Goal: Information Seeking & Learning: Find specific fact

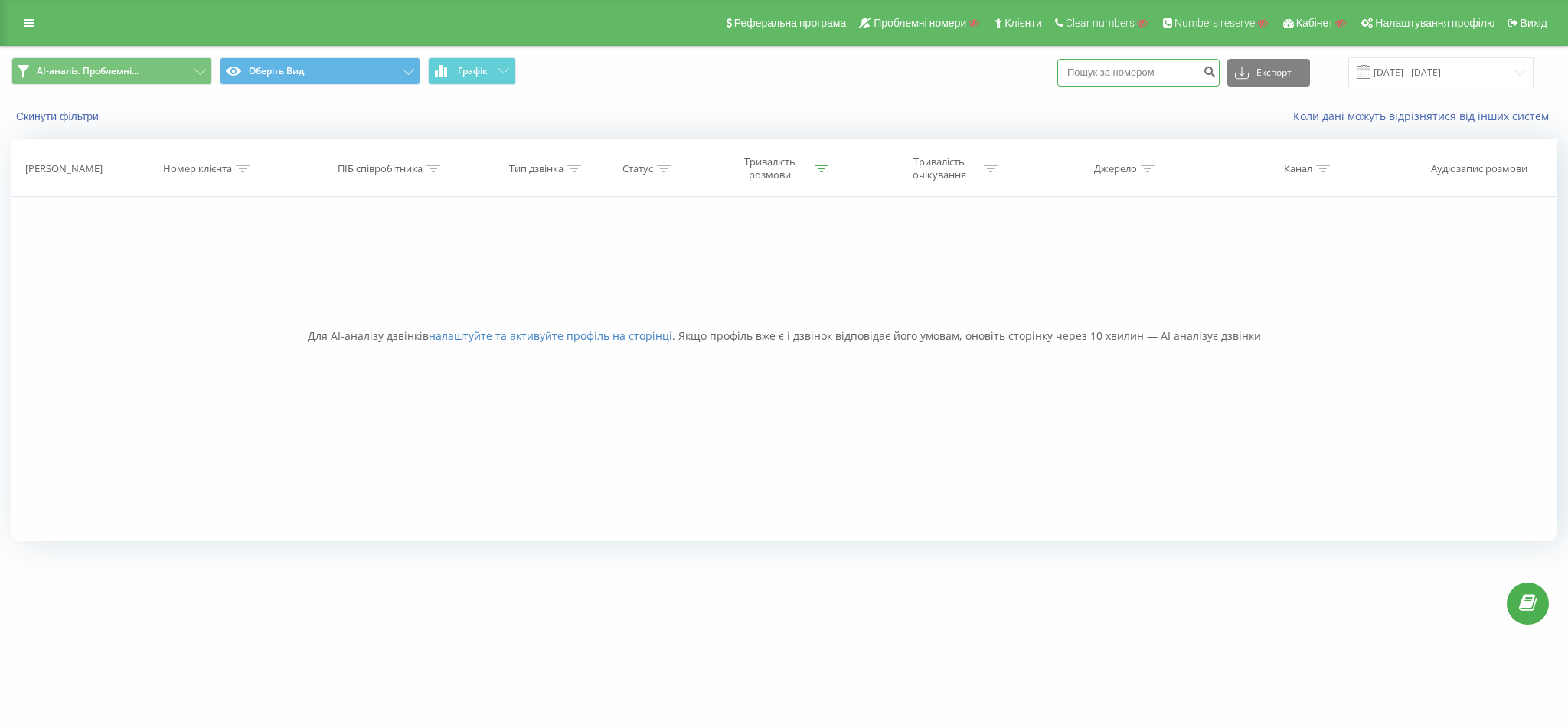
click at [1137, 70] on input at bounding box center [1139, 73] width 162 height 28
paste input "380961879767"
type input "380961879767"
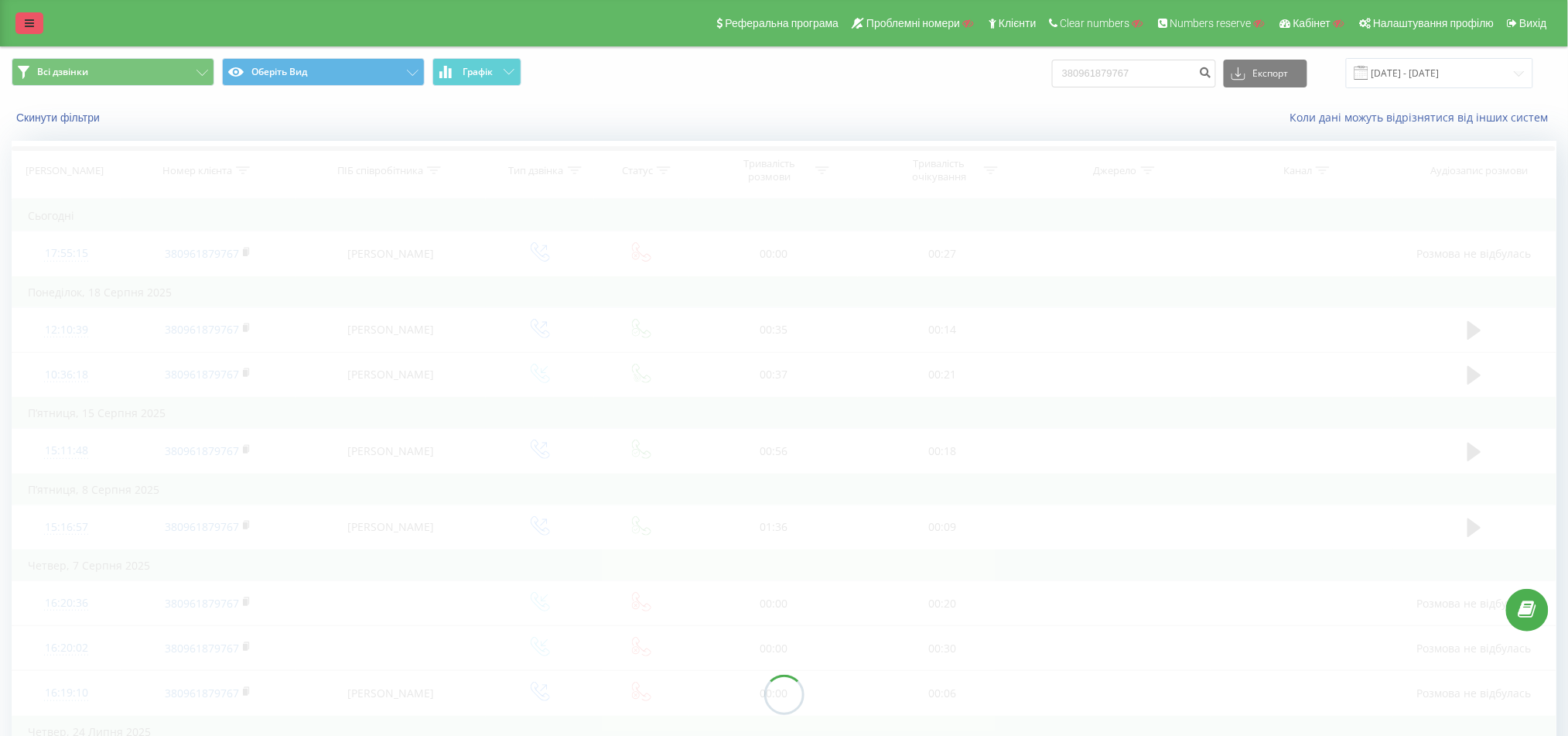
click at [23, 32] on link at bounding box center [30, 23] width 28 height 22
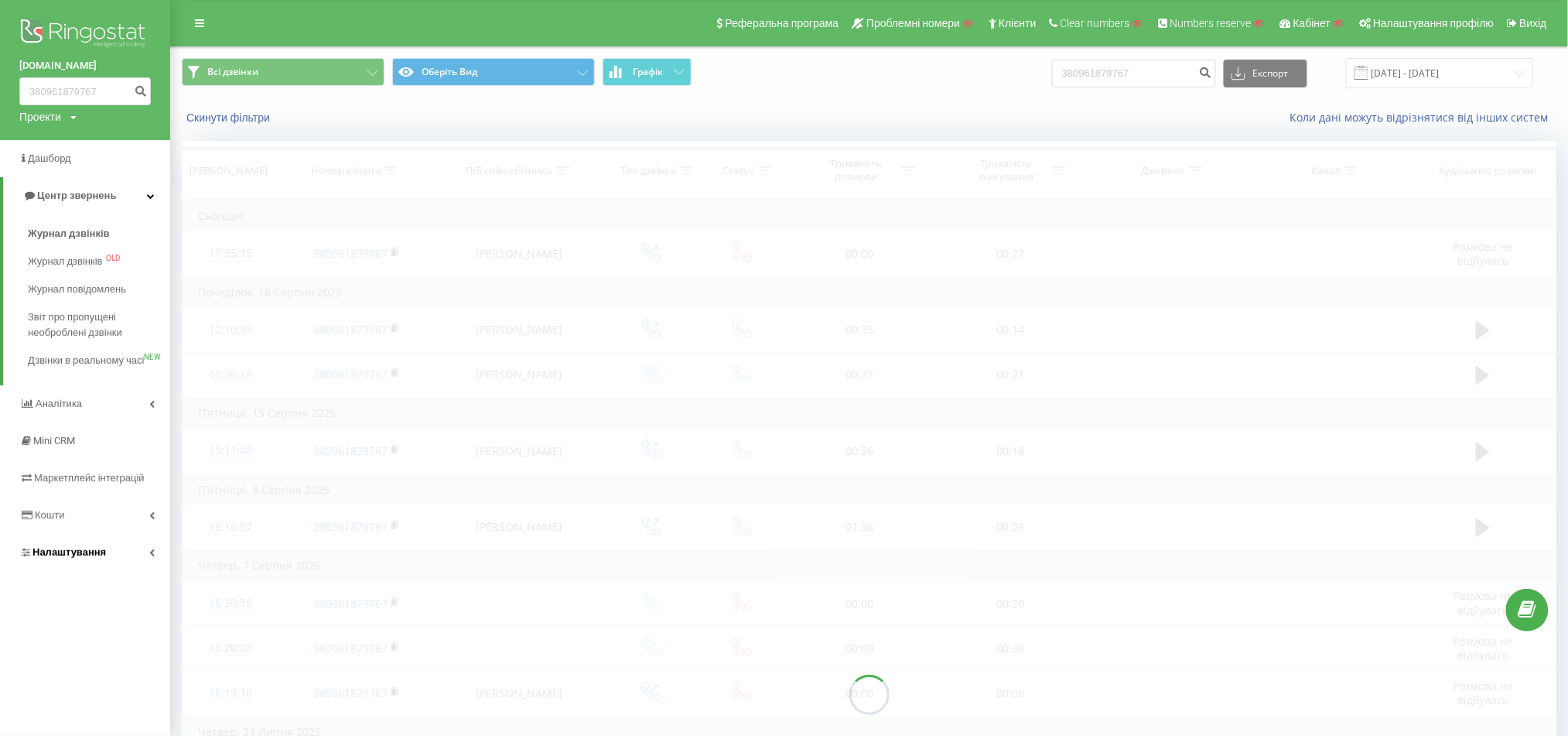
click at [79, 558] on span "Налаштування" at bounding box center [70, 552] width 73 height 12
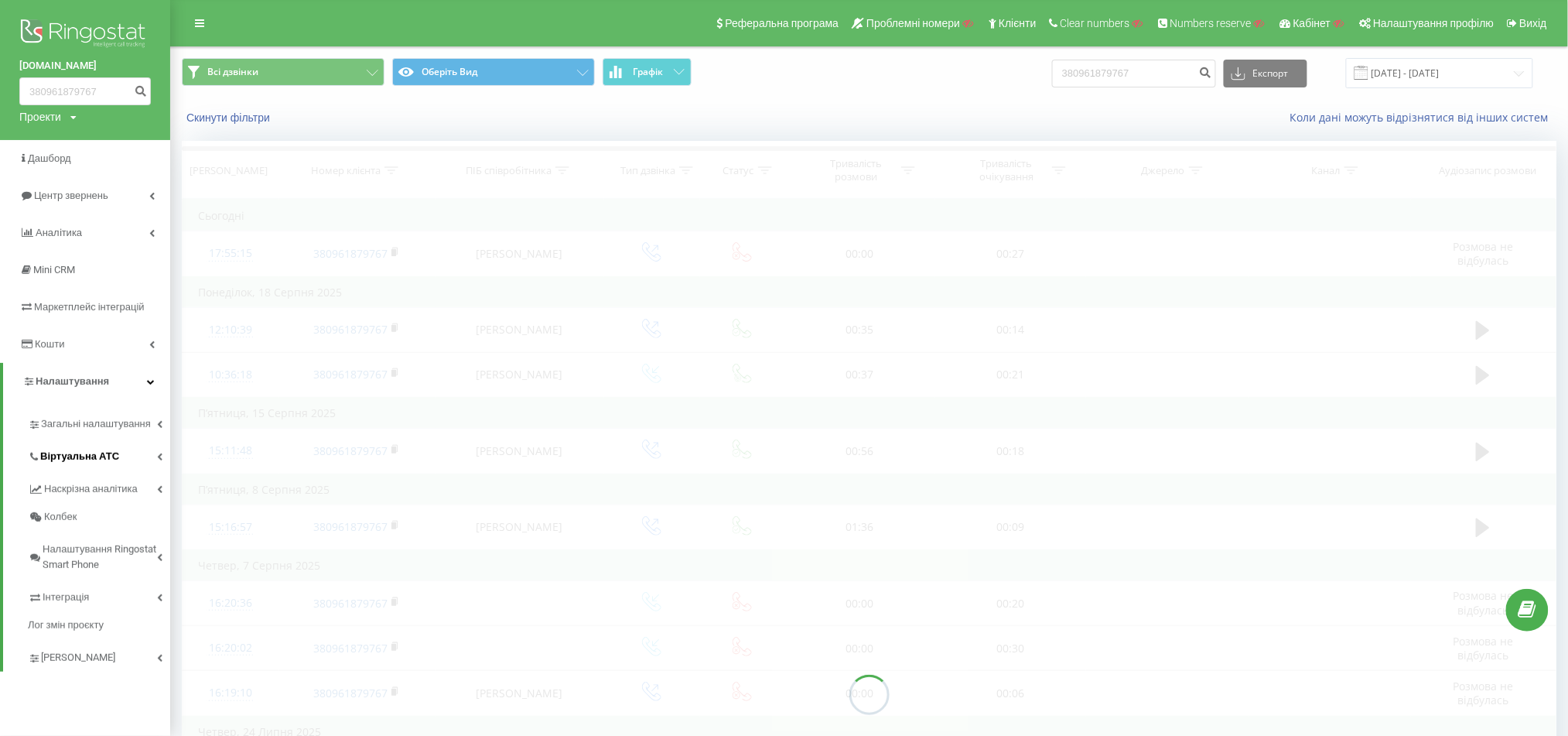
click at [102, 467] on link "Віртуальна АТС" at bounding box center [99, 454] width 142 height 33
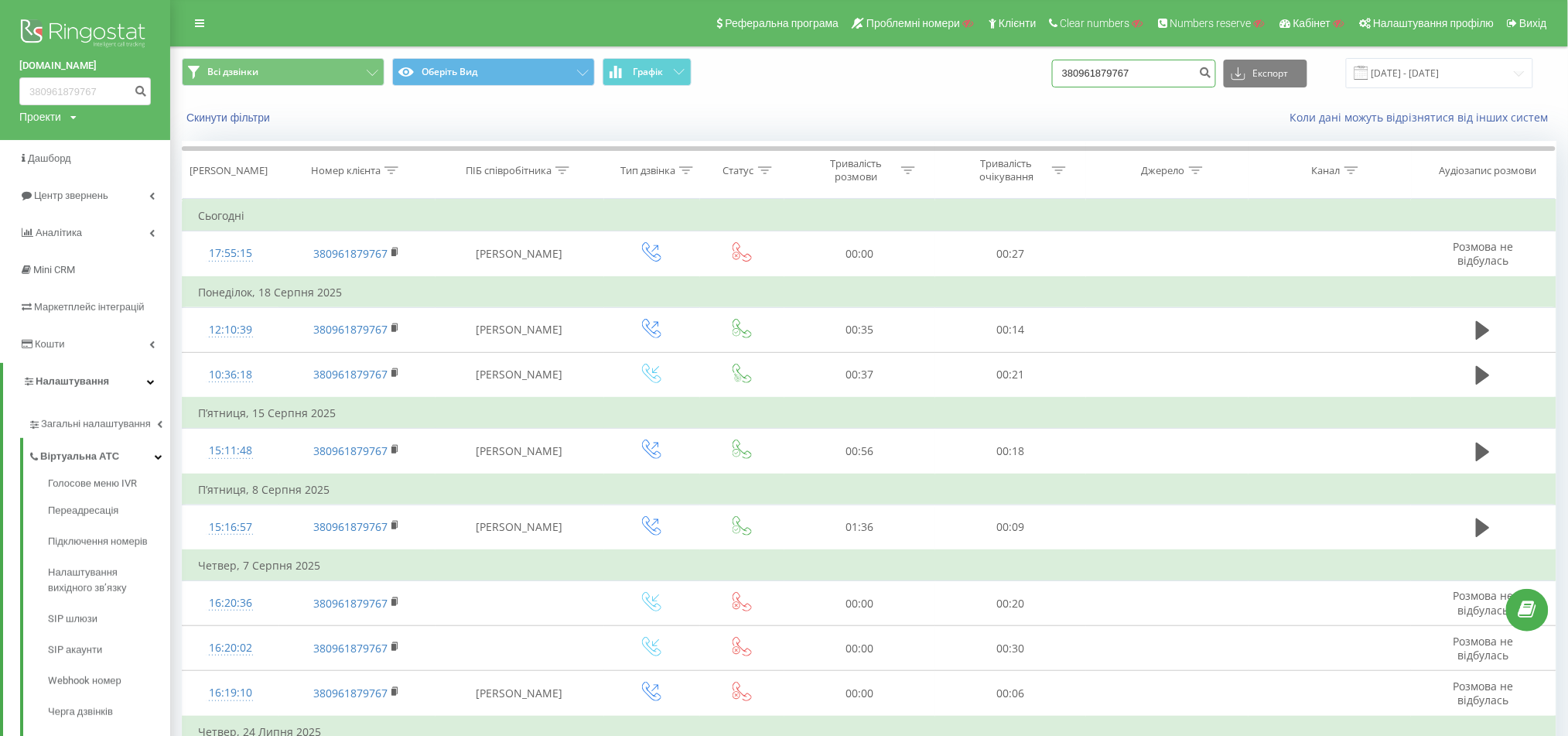
drag, startPoint x: 1172, startPoint y: 83, endPoint x: 792, endPoint y: 81, distance: 380.0
click at [792, 81] on div "Всі дзвінки Оберіть Вид Графік 380961879767 Експорт .csv .xls .xlsx 21.05.2025 …" at bounding box center [869, 73] width 1375 height 31
paste input "77727187"
type input "380977727187"
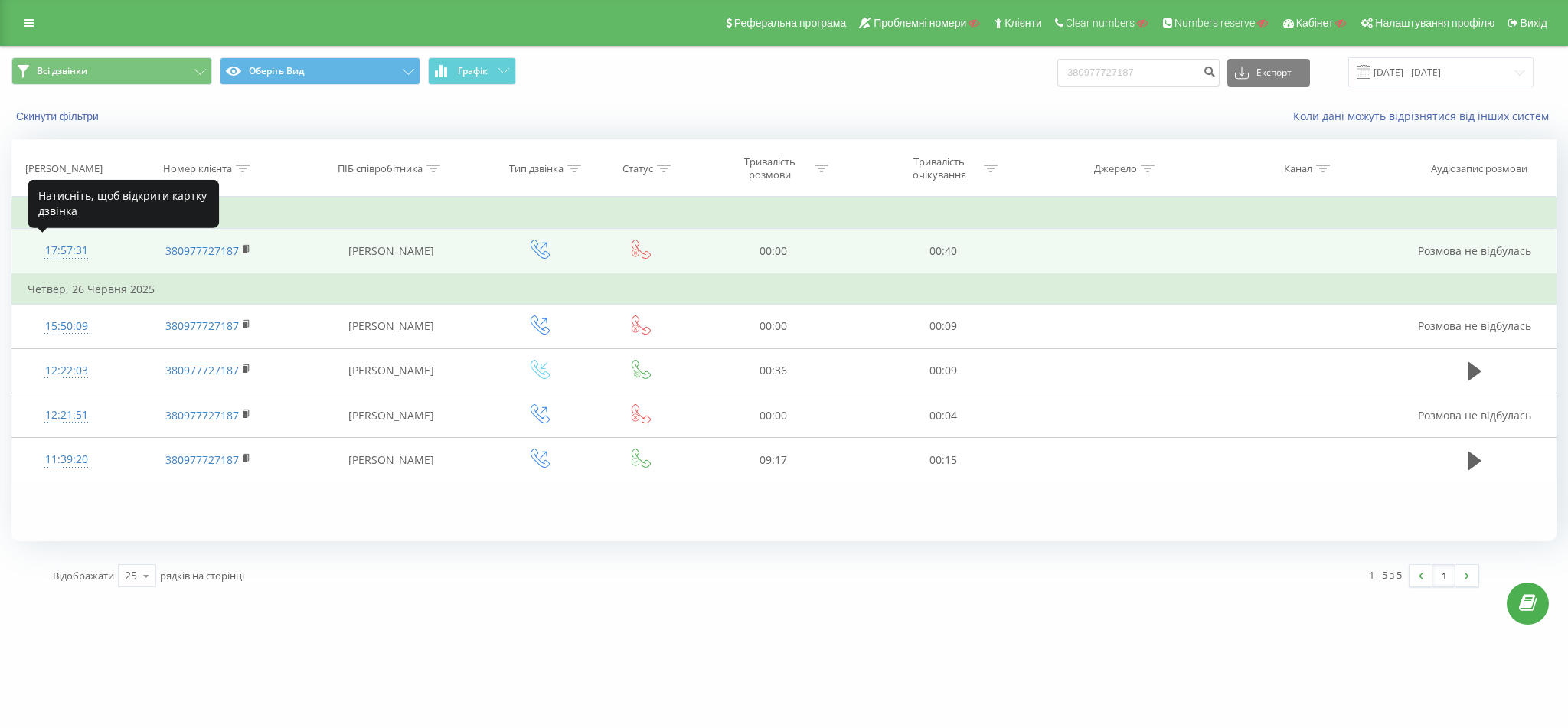
click at [56, 255] on div "17:57:31" at bounding box center [67, 251] width 77 height 30
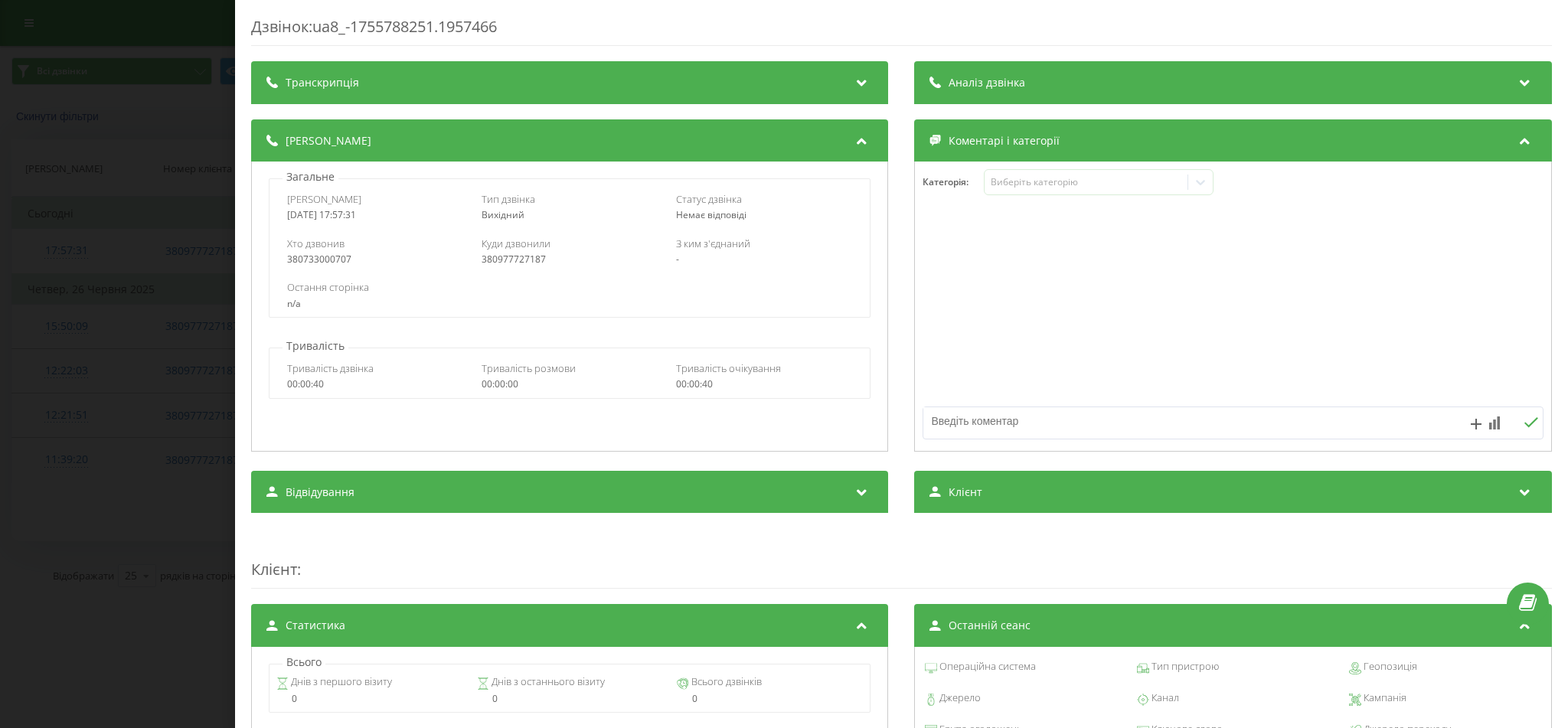
click at [333, 258] on div "380733000707" at bounding box center [375, 260] width 177 height 11
copy div "380733000707"
click at [185, 274] on div "Дзвінок : ua8_-1755788251.1957466 Транскрипція Для AI-аналізу майбутніх дзвінкі…" at bounding box center [784, 364] width 1568 height 728
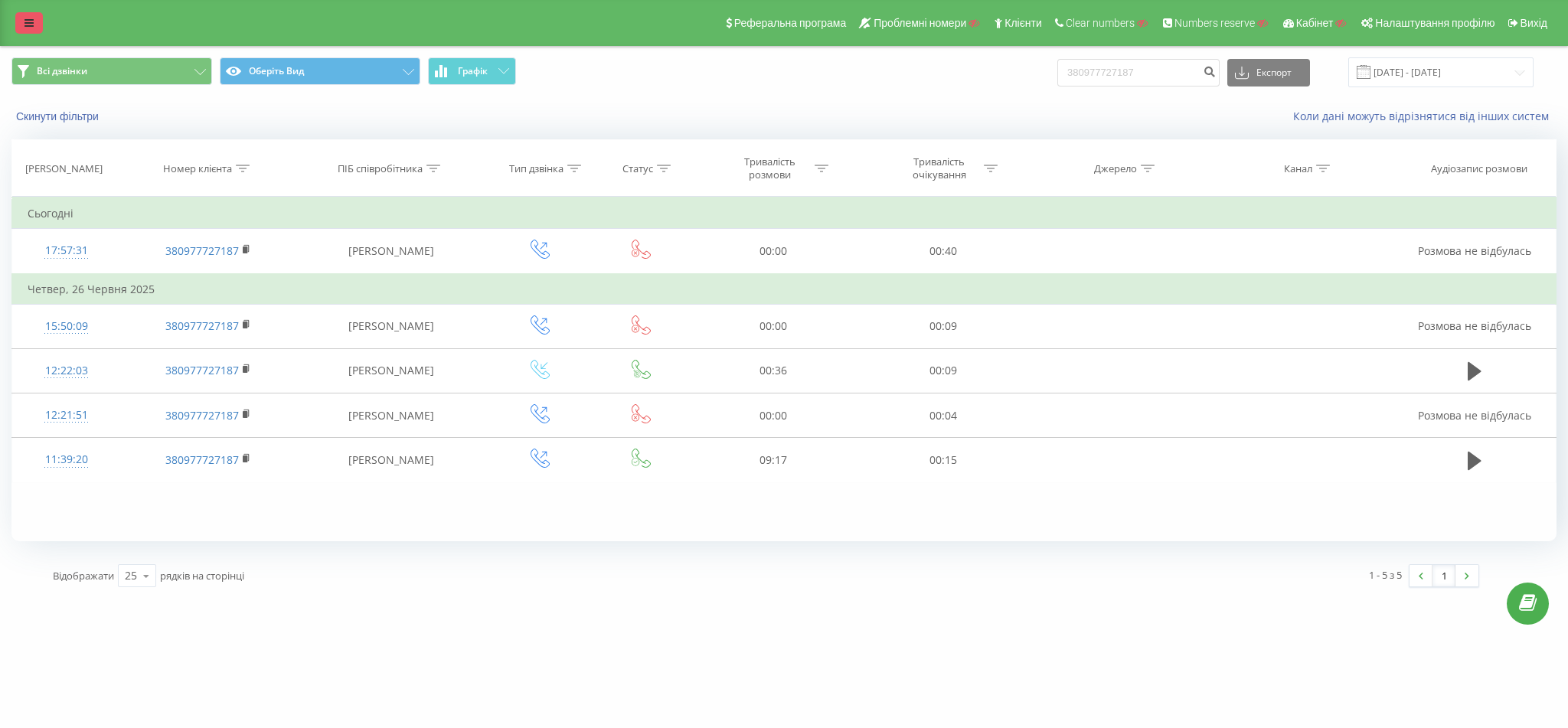
click at [27, 19] on icon at bounding box center [29, 23] width 9 height 11
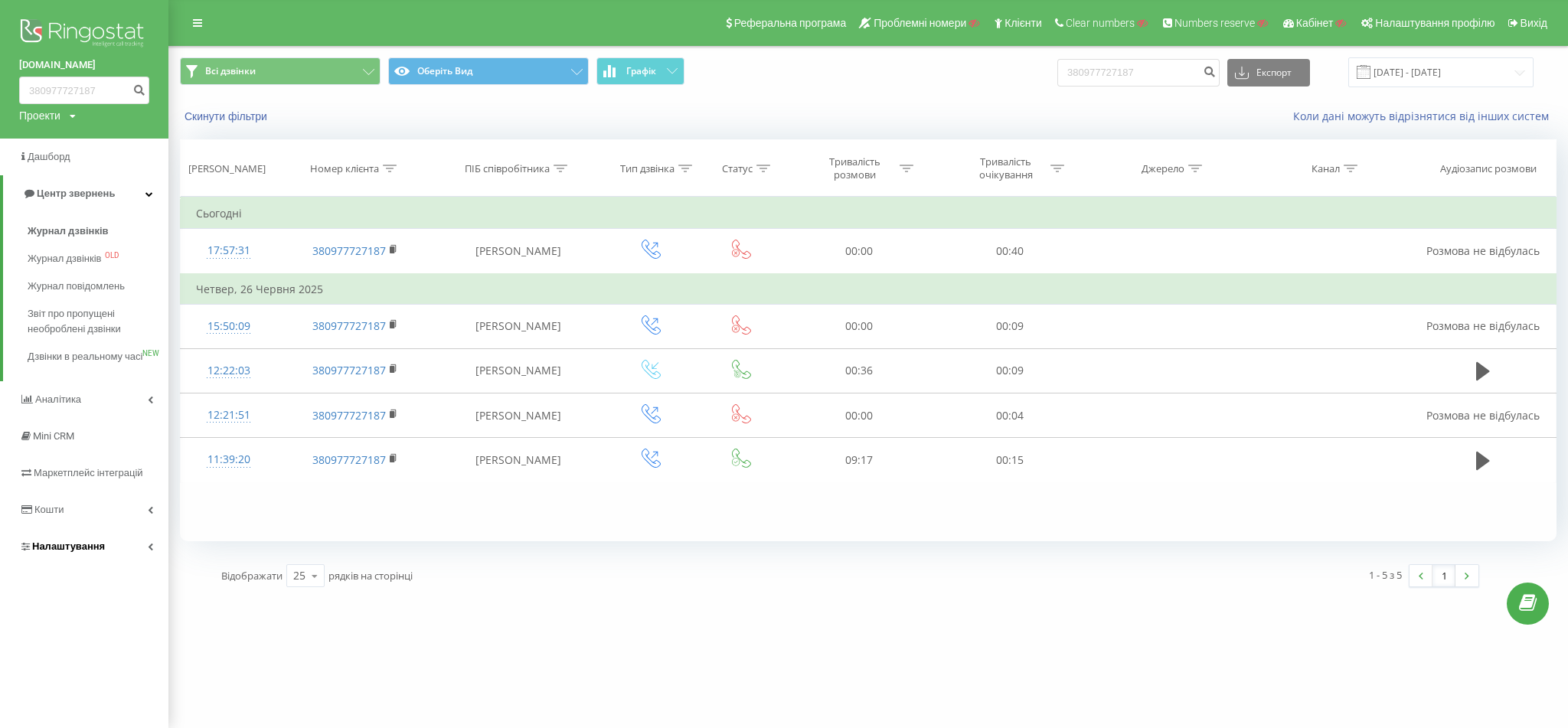
click at [87, 552] on span "Налаштування" at bounding box center [69, 546] width 73 height 12
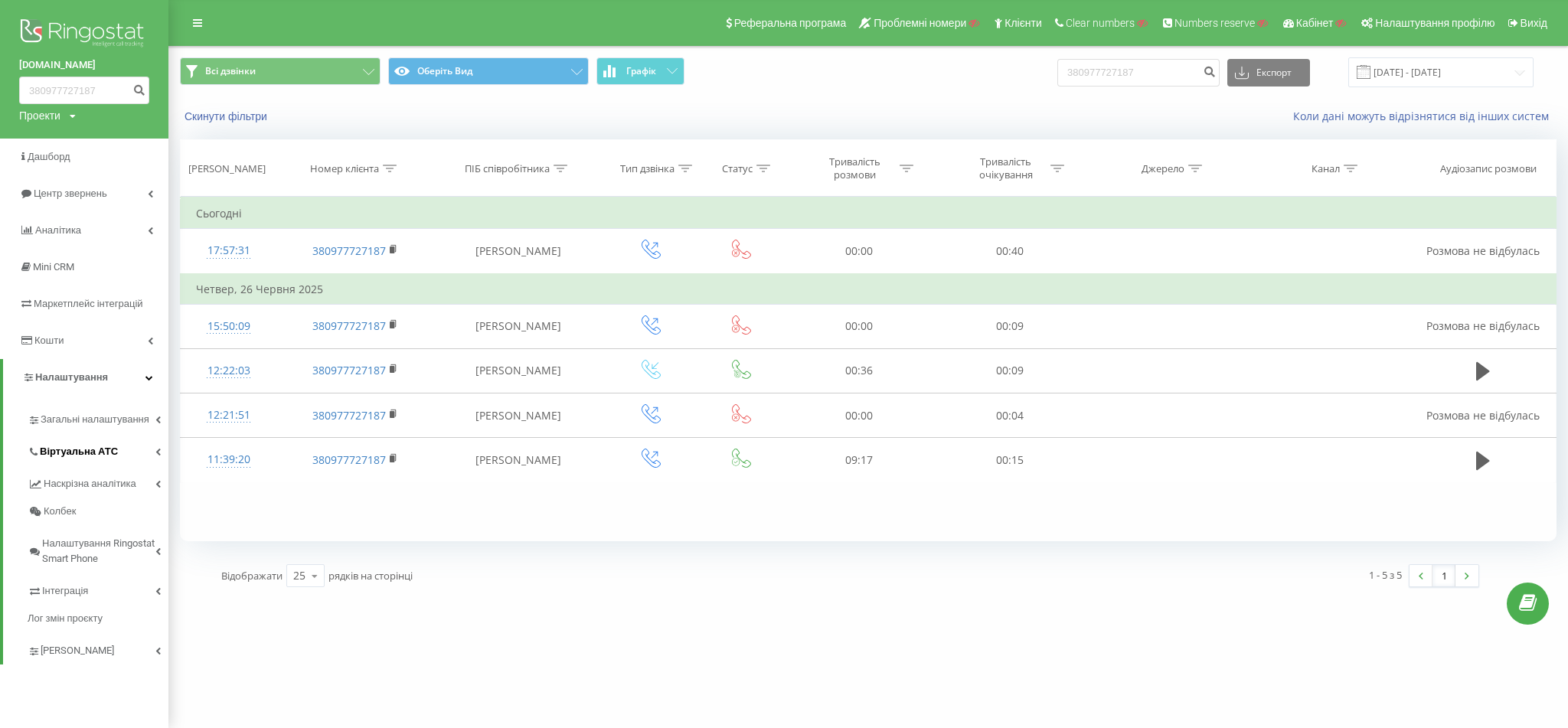
click at [87, 451] on span "Віртуальна АТС" at bounding box center [78, 452] width 78 height 15
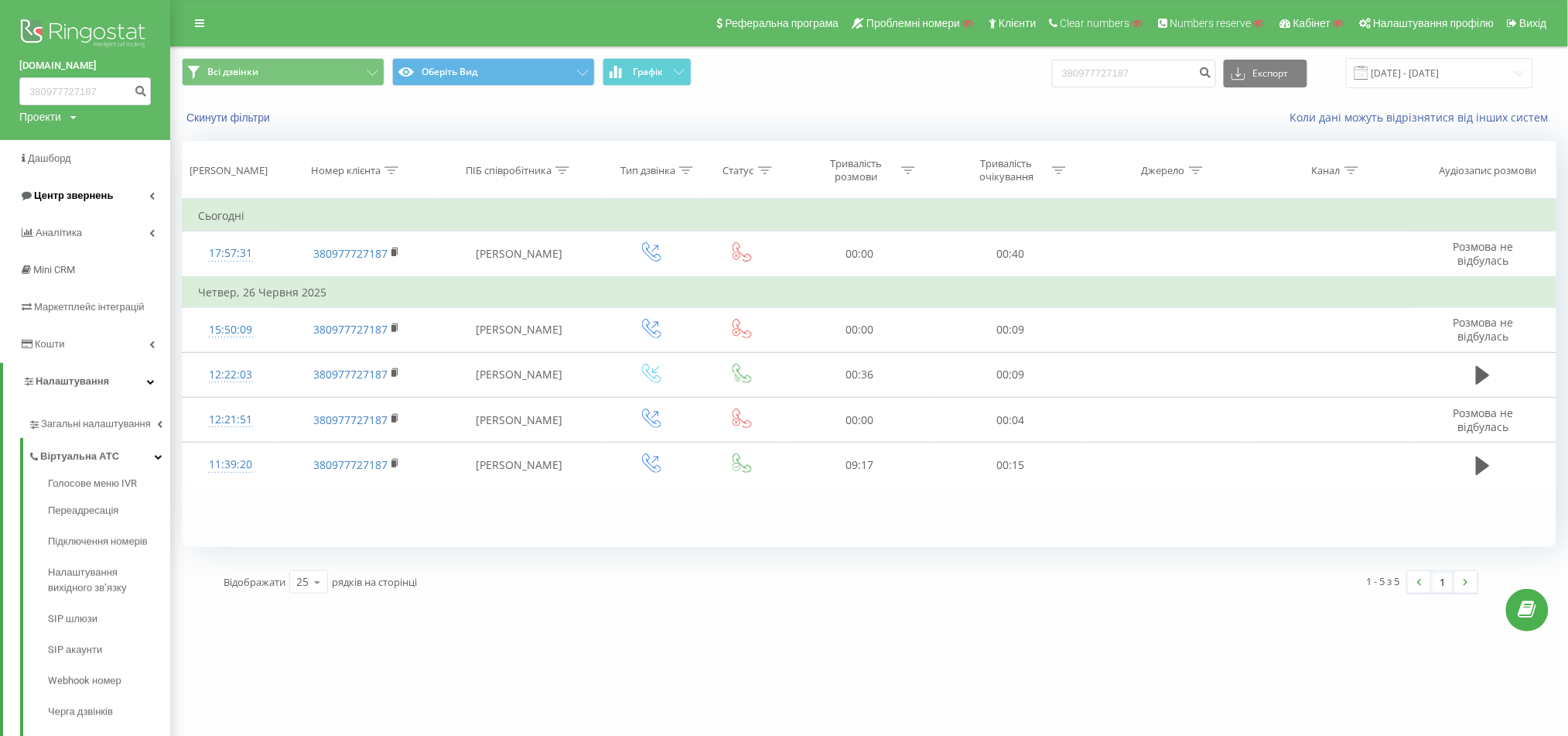
click at [91, 196] on span "Центр звернень" at bounding box center [73, 195] width 79 height 12
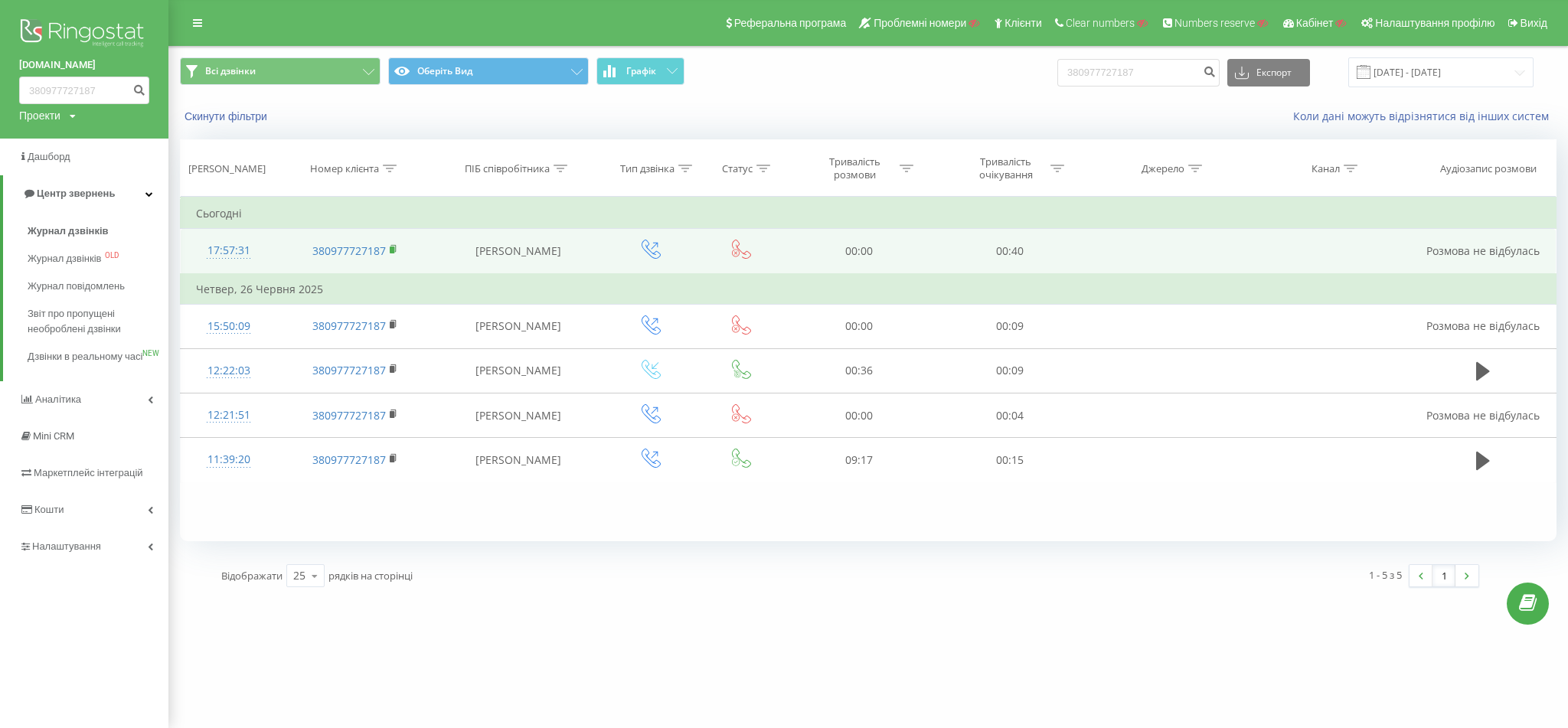
click at [393, 245] on icon at bounding box center [393, 248] width 5 height 7
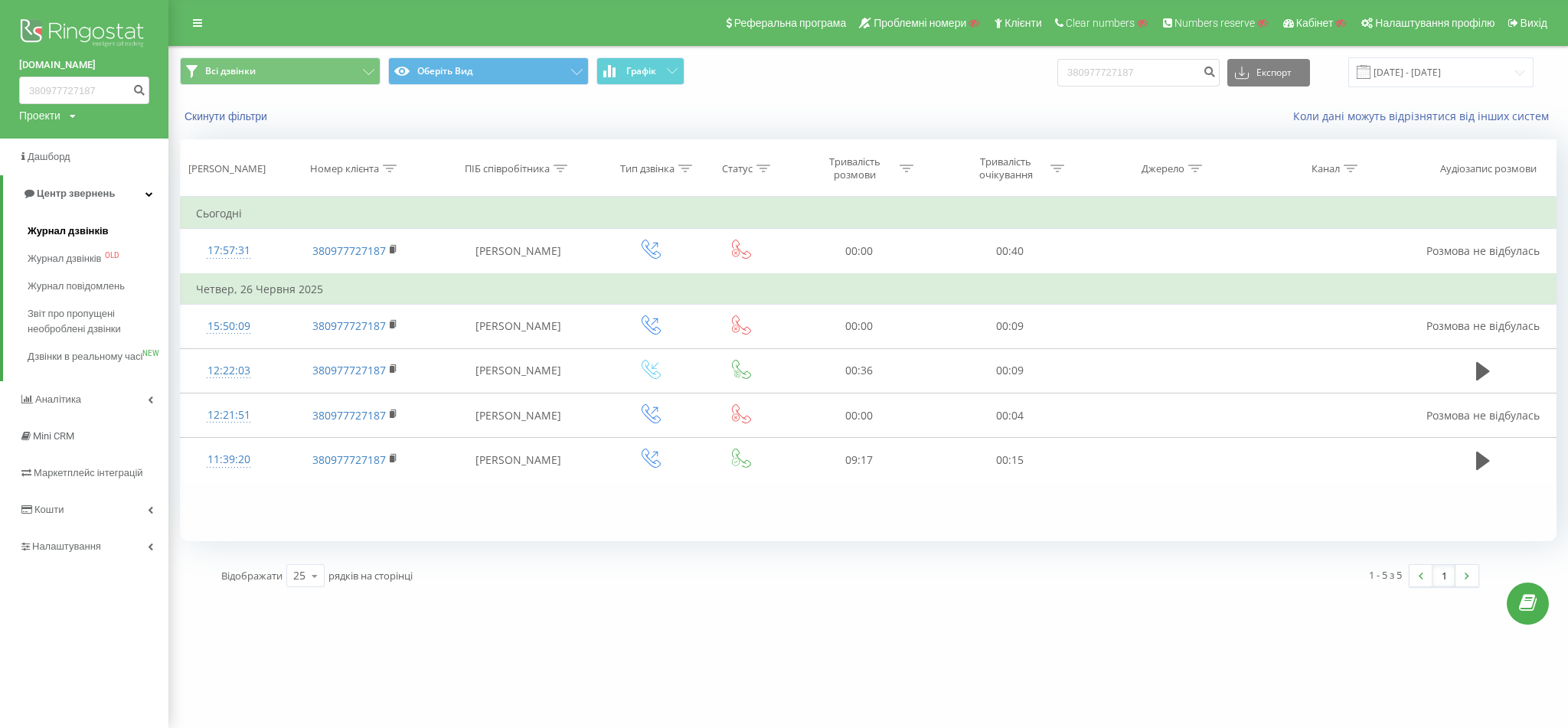
click at [53, 234] on span "Журнал дзвінків" at bounding box center [68, 231] width 81 height 15
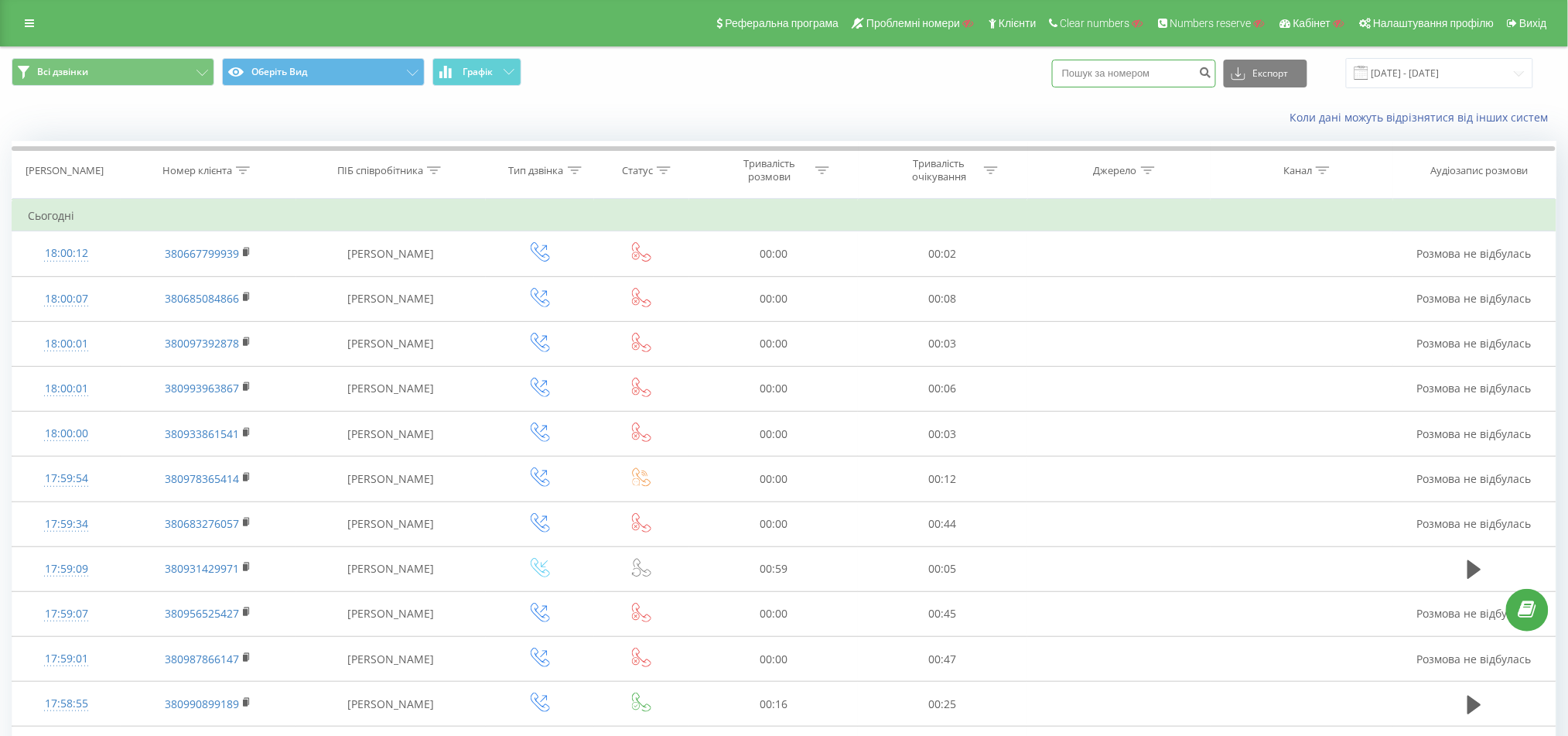
click at [1119, 69] on input at bounding box center [1134, 74] width 164 height 28
paste input "380961879767"
type input "38096187976"
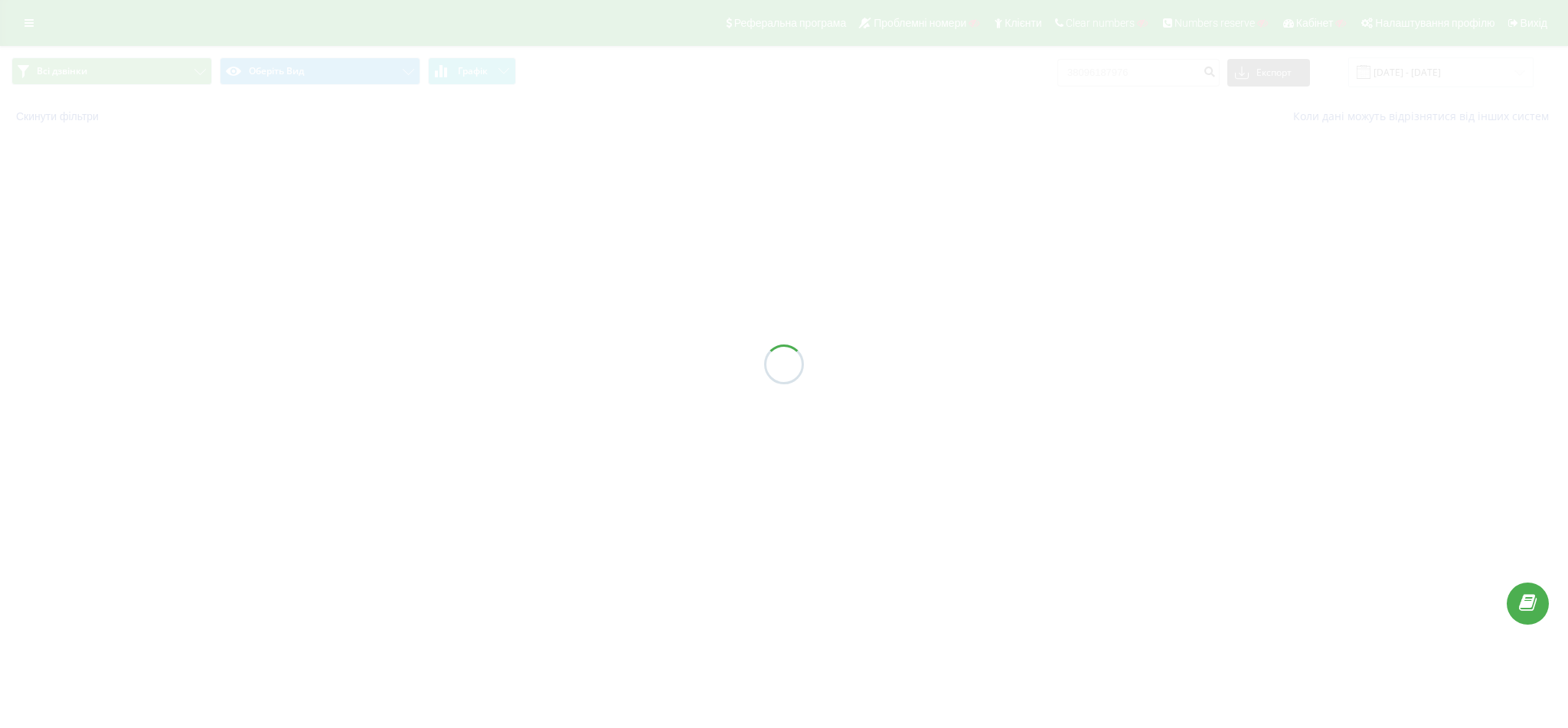
click at [1129, 70] on div at bounding box center [784, 364] width 1568 height 728
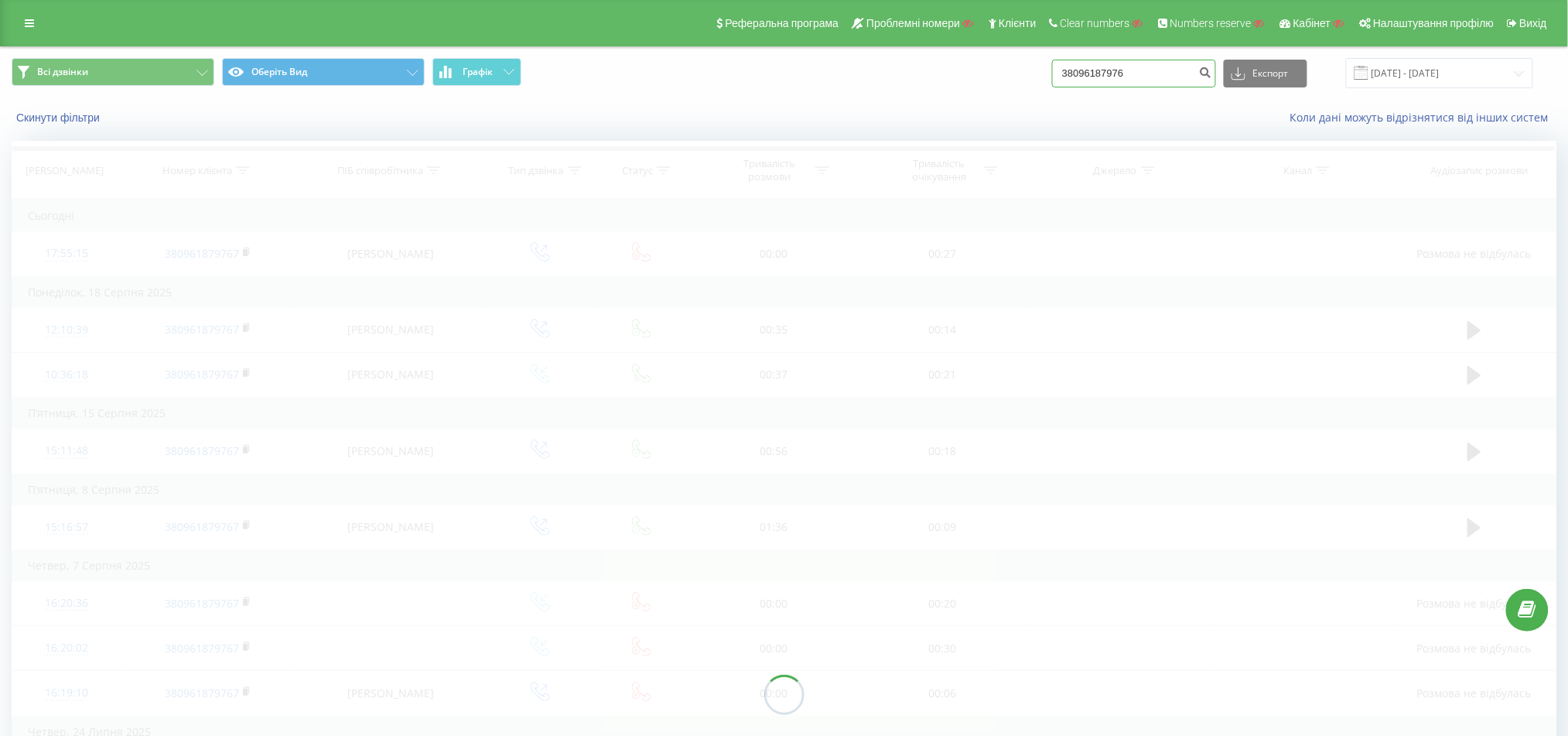
click at [1097, 71] on input "38096187976" at bounding box center [1134, 74] width 164 height 28
paste input "7"
type input "380961879767"
